Goal: Check status

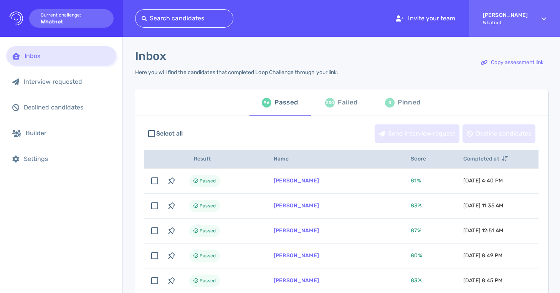
click at [178, 16] on div at bounding box center [184, 18] width 85 height 11
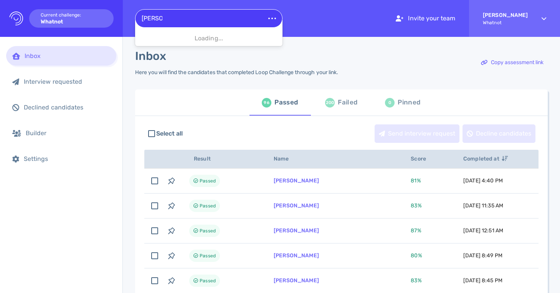
type input "[PERSON_NAME]"
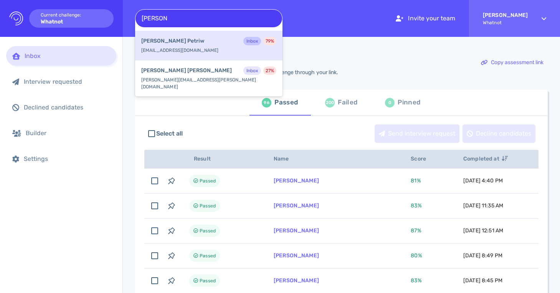
click at [182, 41] on div "[PERSON_NAME] Inbox 79 %" at bounding box center [208, 42] width 135 height 10
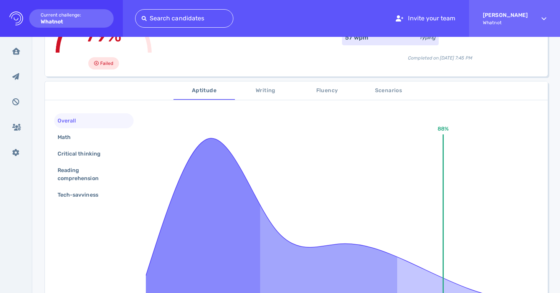
scroll to position [78, 0]
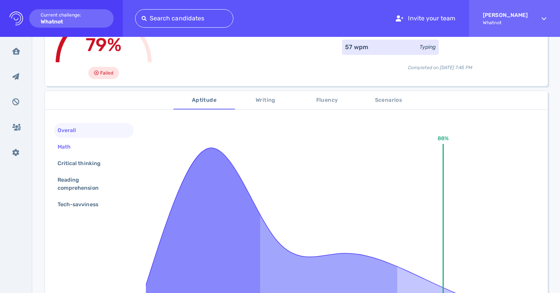
click at [106, 145] on div "Math" at bounding box center [93, 146] width 79 height 15
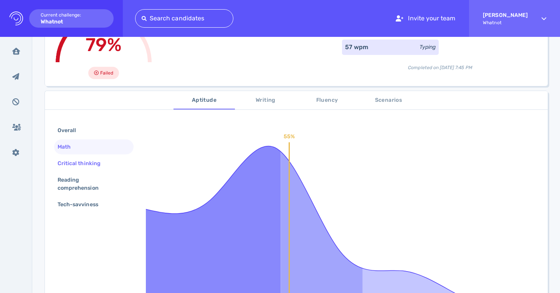
click at [98, 160] on div "Critical thinking" at bounding box center [83, 163] width 54 height 11
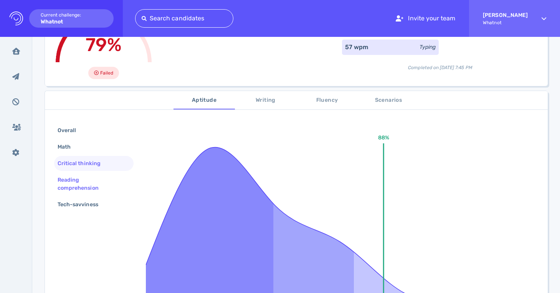
click at [90, 177] on div "Reading comprehension" at bounding box center [90, 183] width 69 height 19
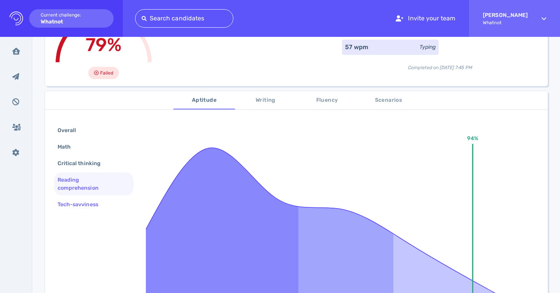
click at [82, 205] on div "Tech-savviness" at bounding box center [81, 204] width 51 height 11
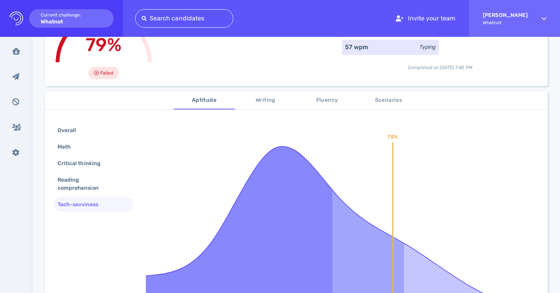
click at [86, 196] on div "Overall Math Critical thinking Reading comprehension Tech-savviness" at bounding box center [93, 168] width 79 height 91
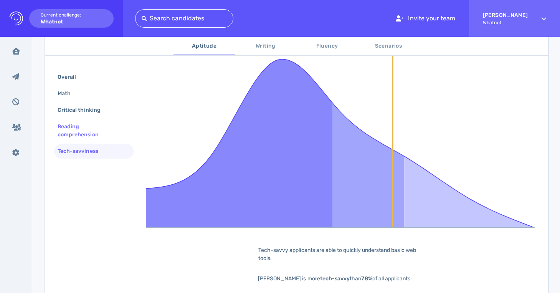
click at [82, 134] on div "Reading comprehension" at bounding box center [90, 130] width 69 height 19
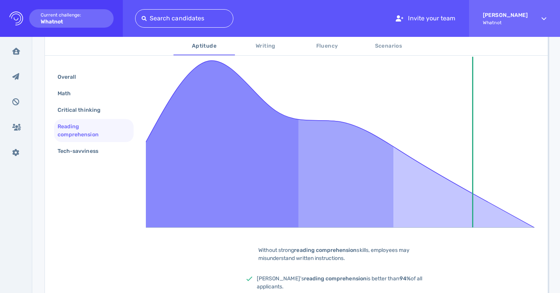
scroll to position [165, 0]
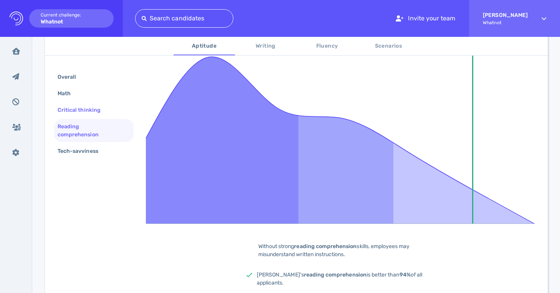
click at [81, 109] on div "Critical thinking" at bounding box center [83, 109] width 54 height 11
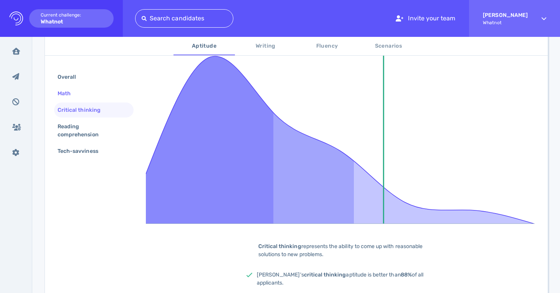
click at [73, 90] on div "Math" at bounding box center [68, 93] width 24 height 11
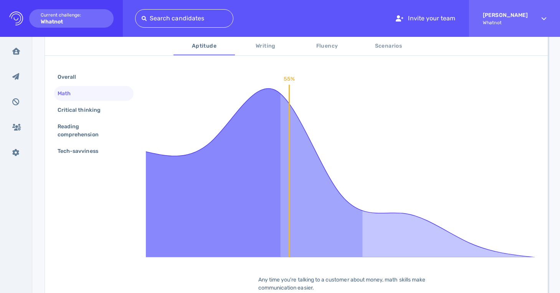
scroll to position [115, 0]
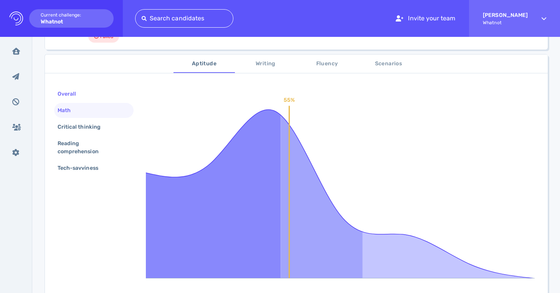
click at [72, 92] on div "Overall" at bounding box center [70, 93] width 29 height 11
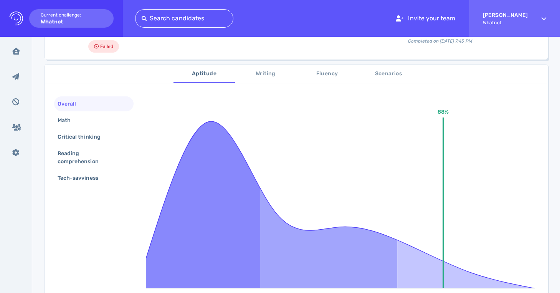
scroll to position [0, 0]
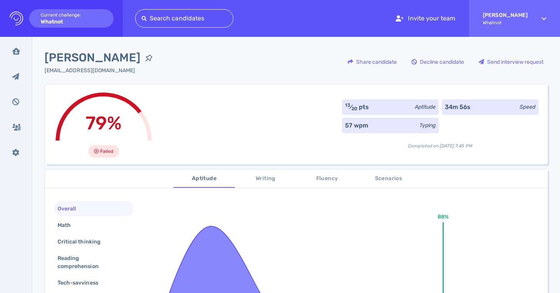
click at [96, 147] on div "Failed" at bounding box center [103, 151] width 31 height 12
click at [350, 127] on div "57 wpm" at bounding box center [356, 125] width 23 height 9
click at [364, 109] on div "13 ⁄ 20 pts" at bounding box center [357, 107] width 24 height 9
click at [120, 112] on span "79%" at bounding box center [104, 123] width 36 height 22
